Goal: Find specific page/section: Find specific page/section

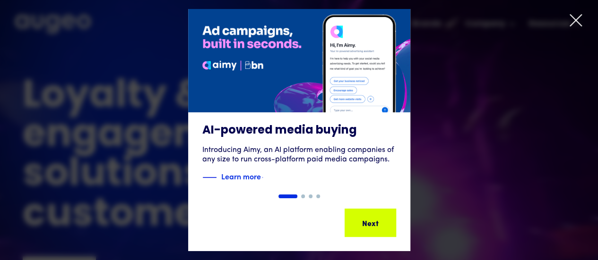
click at [579, 24] on icon at bounding box center [575, 20] width 11 height 11
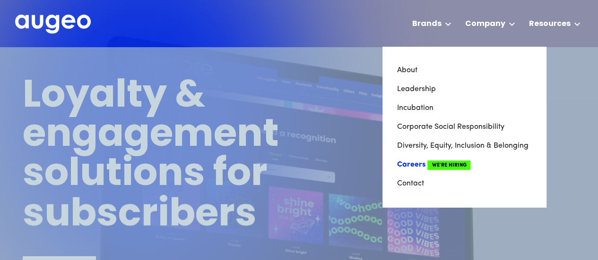
click at [420, 167] on link "Careers We're Hiring" at bounding box center [463, 164] width 135 height 19
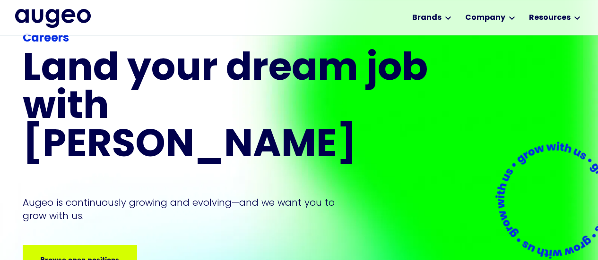
scroll to position [42, 0]
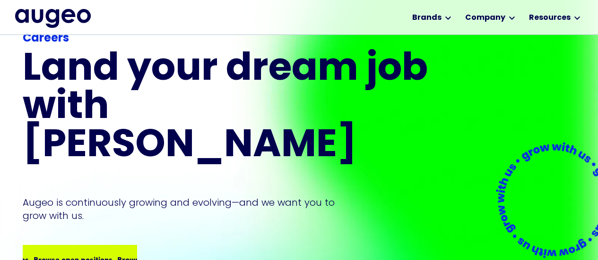
click at [88, 246] on div "Browse open positions Browse open positions Browse open positions Browse open p…" at bounding box center [80, 259] width 112 height 26
